Goal: Use online tool/utility: Utilize a website feature to perform a specific function

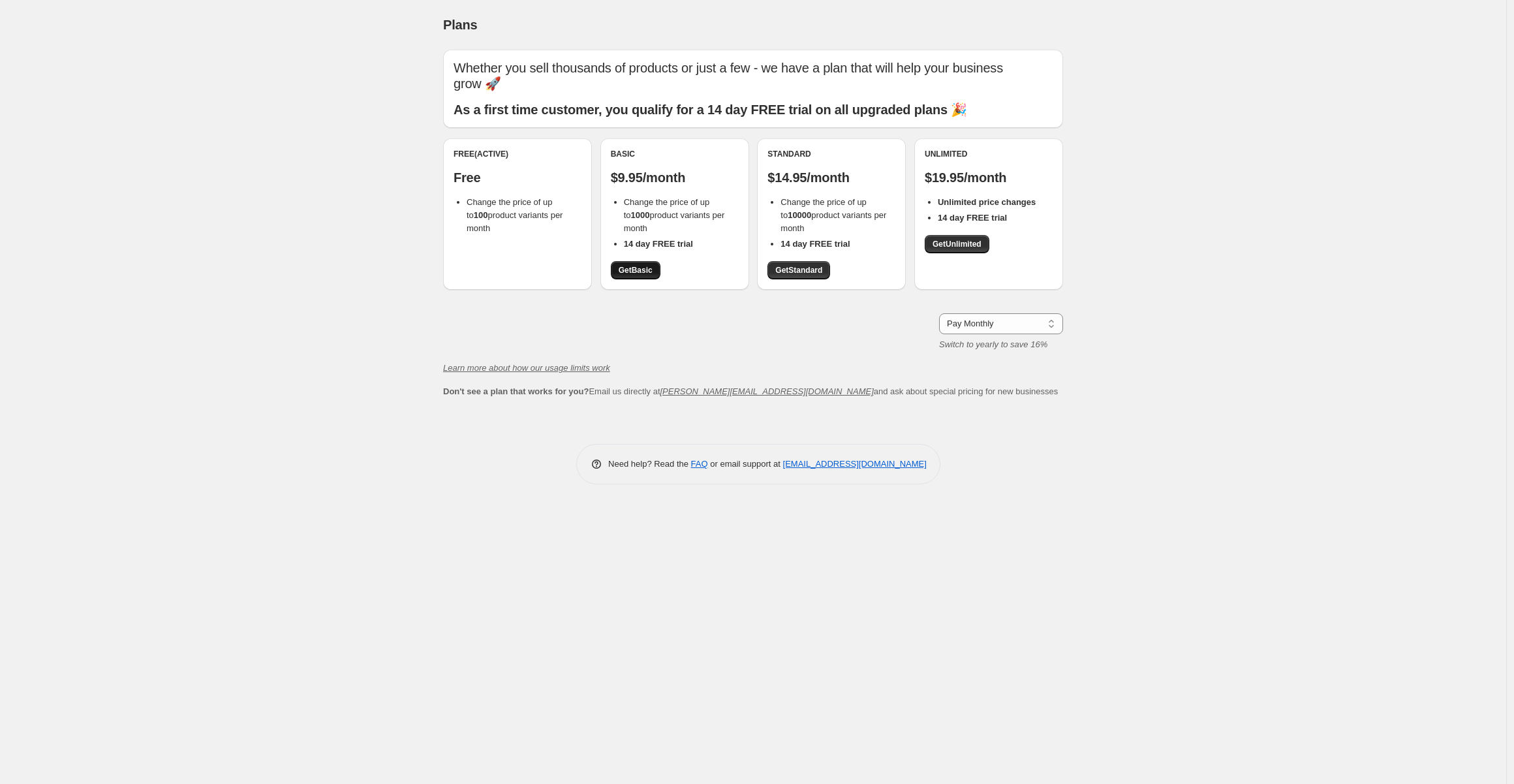
click at [638, 272] on span "Get Basic" at bounding box center [636, 270] width 34 height 10
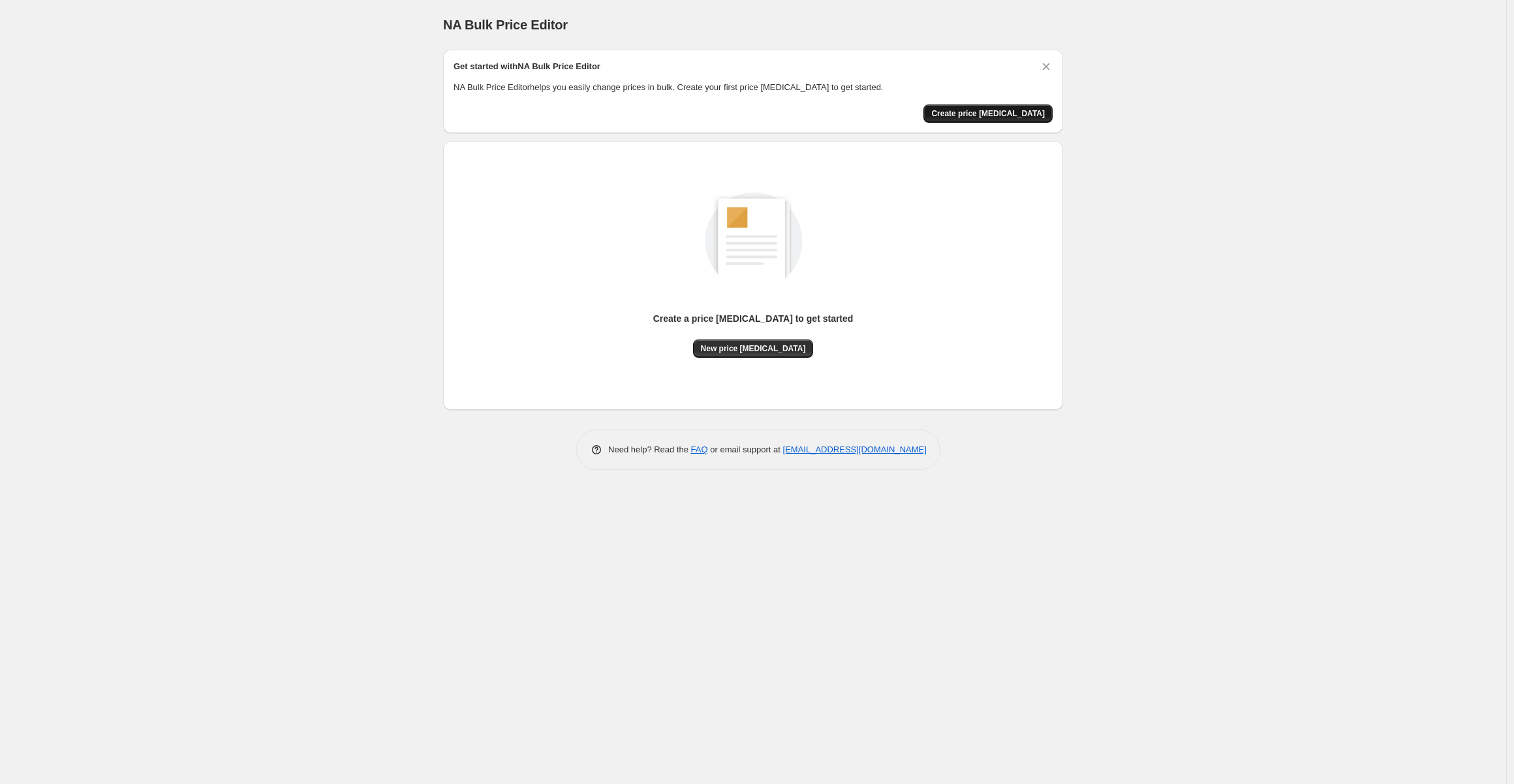
click at [987, 115] on span "Create price [MEDICAL_DATA]" at bounding box center [988, 114] width 114 height 10
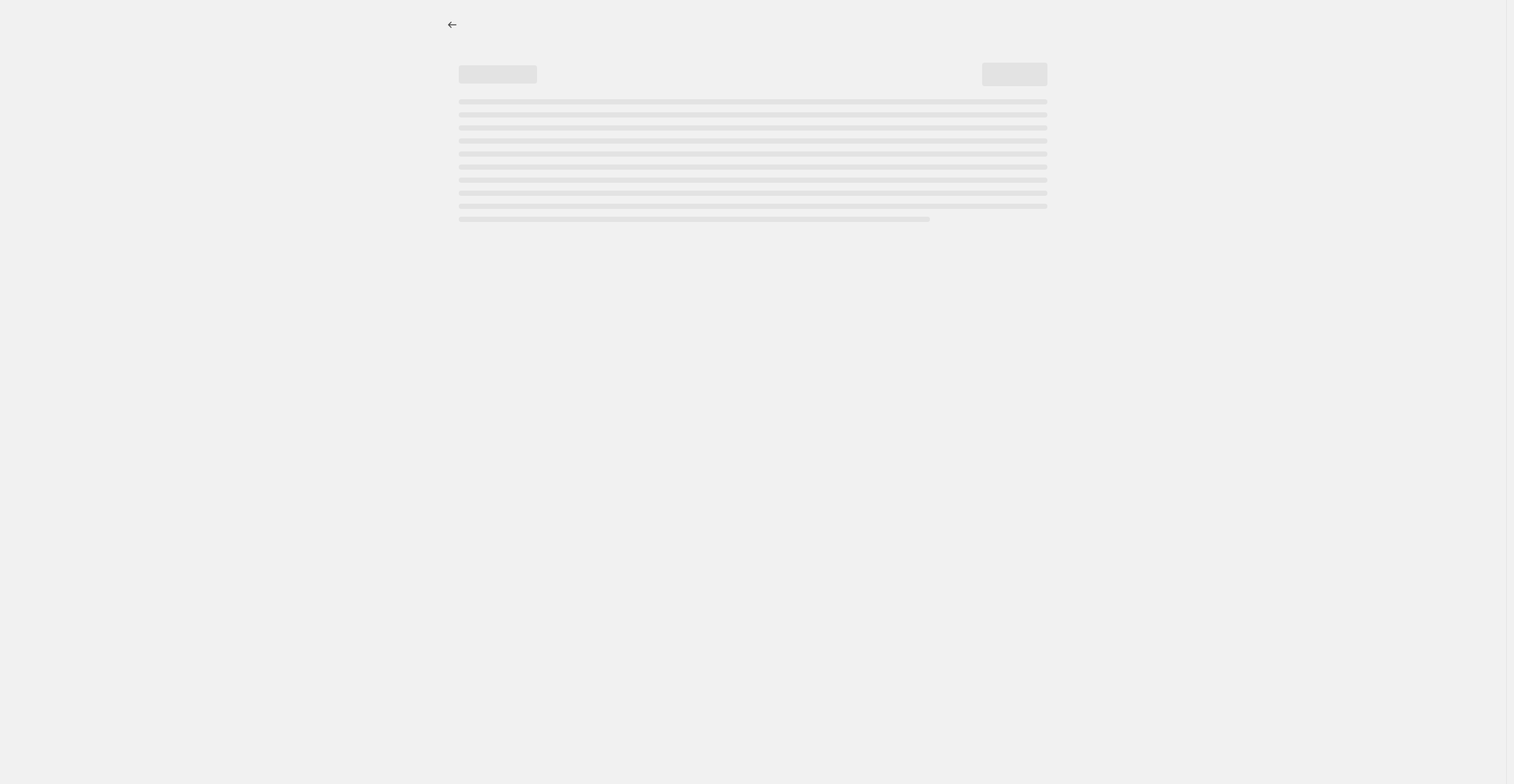
select select "percentage"
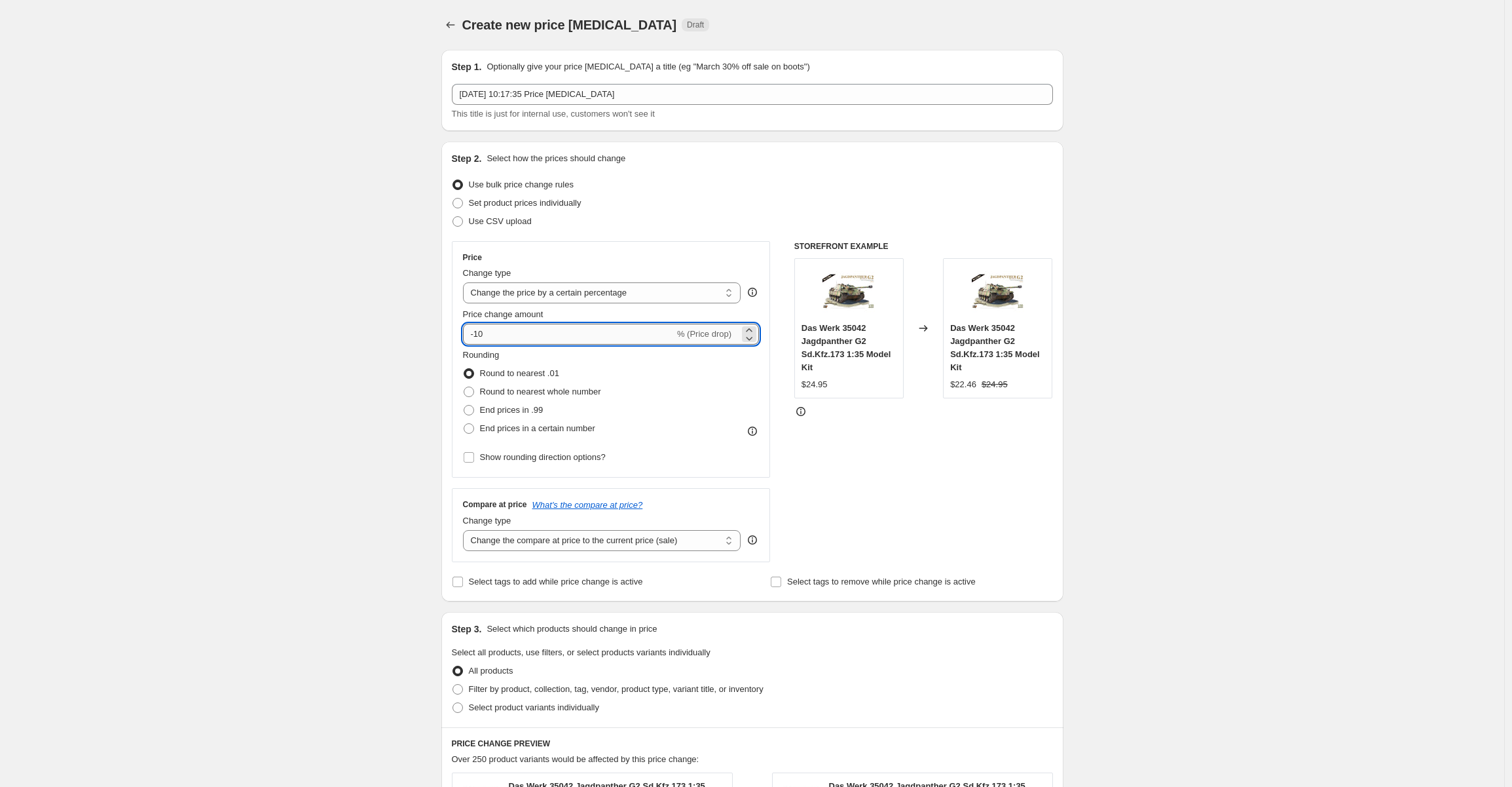
click at [497, 335] on input "-10" at bounding box center [569, 334] width 211 height 21
type input "-1"
type input "-80"
drag, startPoint x: 1206, startPoint y: 354, endPoint x: 1197, endPoint y: 344, distance: 13.5
click at [1200, 354] on div "Create new price [MEDICAL_DATA]. This page is ready Create new price [MEDICAL_D…" at bounding box center [752, 665] width 1504 height 1331
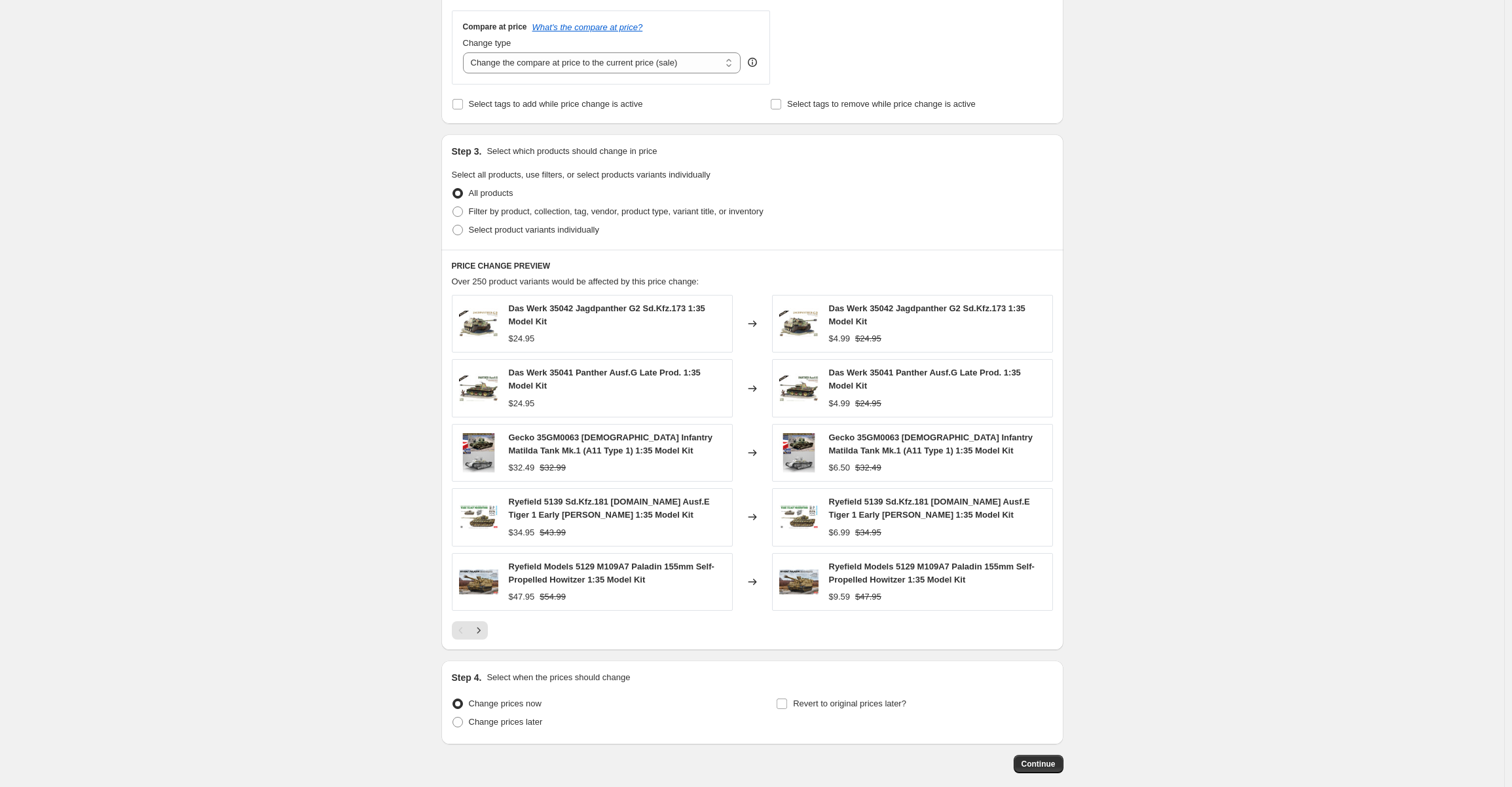
scroll to position [540, 0]
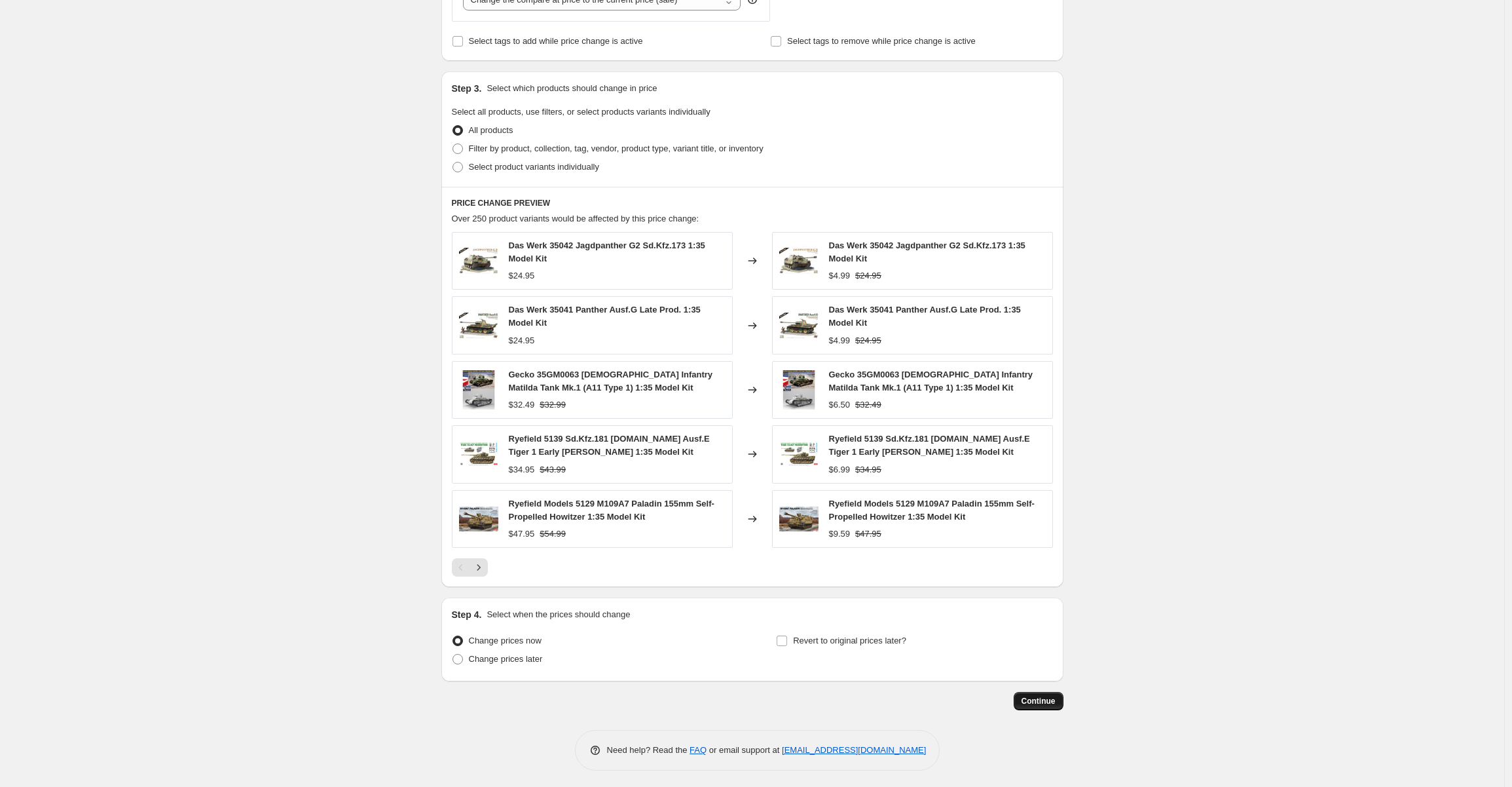
click at [1041, 696] on span "Continue" at bounding box center [1038, 701] width 34 height 10
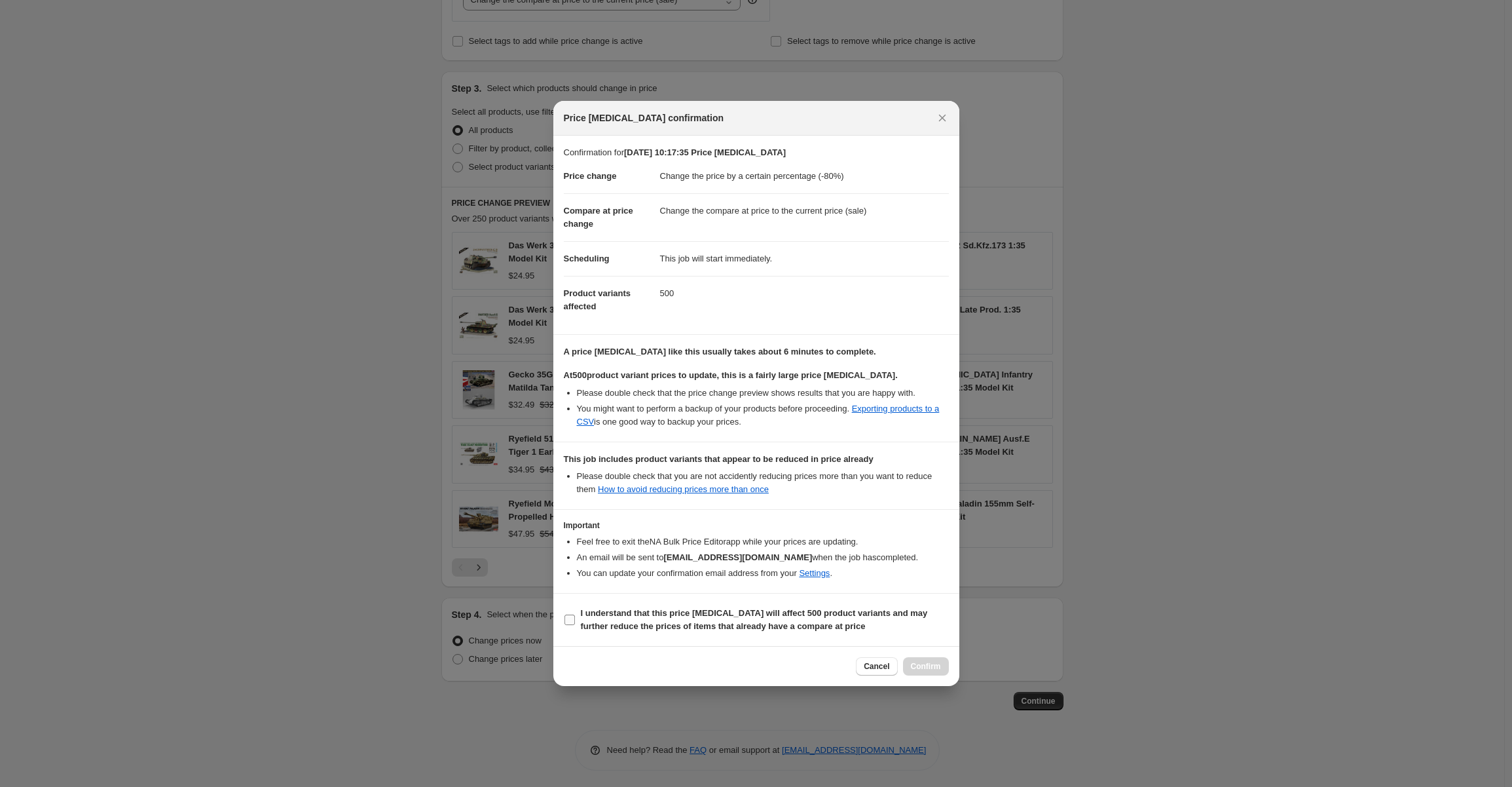
click at [569, 615] on input "I understand that this price change job will affect 500 product variants and ma…" at bounding box center [569, 620] width 10 height 10
checkbox input "true"
click at [918, 661] on span "Confirm" at bounding box center [926, 666] width 30 height 10
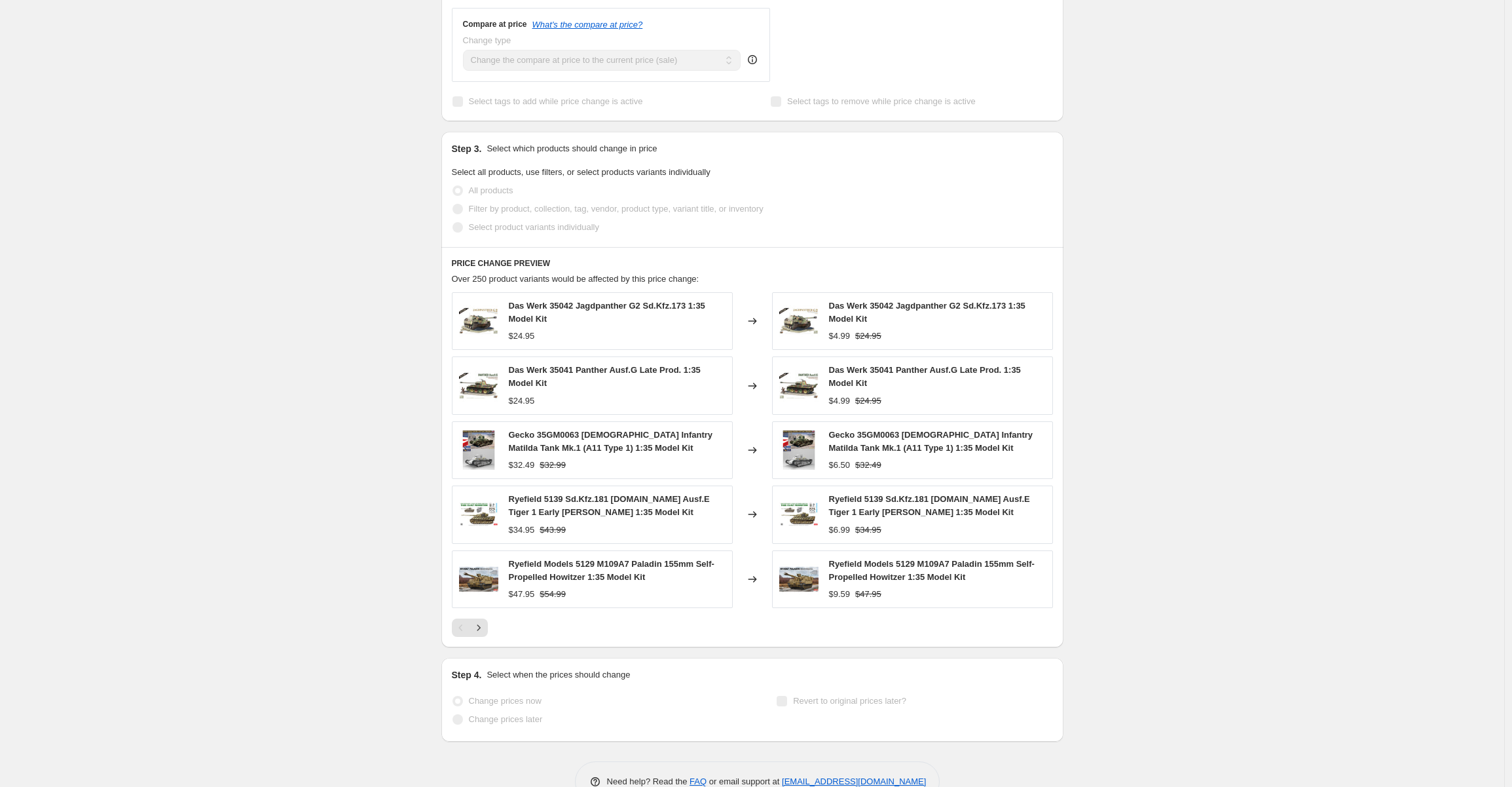
scroll to position [575, 0]
